Goal: Find specific page/section: Find specific page/section

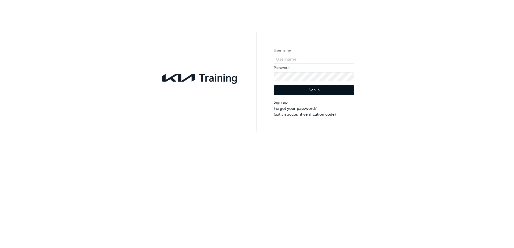
type input "KAUSD472"
click at [308, 94] on button "Sign In" at bounding box center [313, 90] width 81 height 10
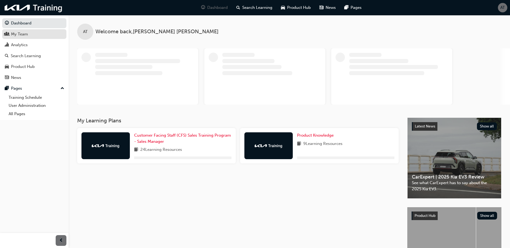
click at [28, 34] on div "My Team" at bounding box center [34, 34] width 59 height 7
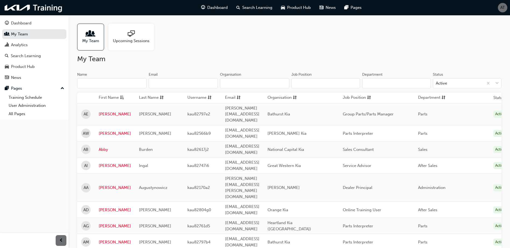
click at [259, 86] on input "Organisation" at bounding box center [254, 83] width 69 height 10
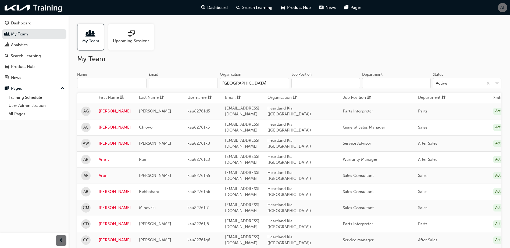
type input "[GEOGRAPHIC_DATA]"
